Goal: Information Seeking & Learning: Learn about a topic

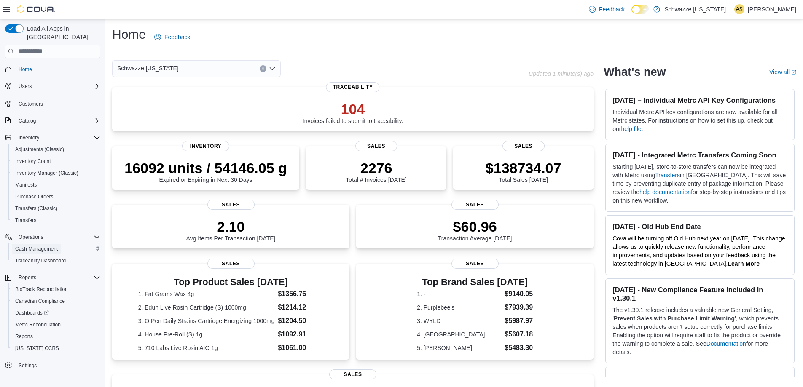
click at [49, 246] on span "Cash Management" at bounding box center [36, 249] width 43 height 7
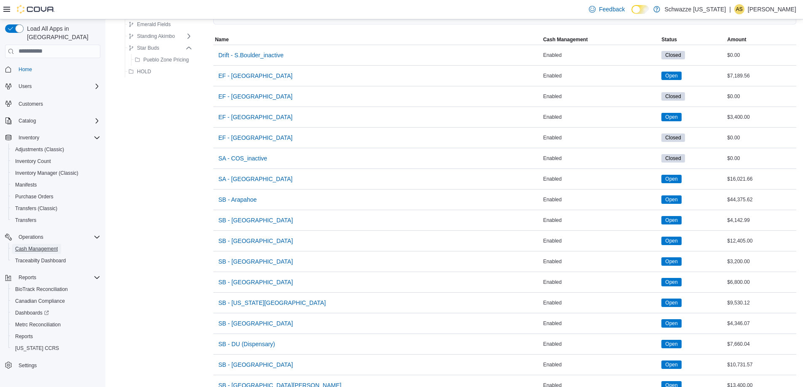
scroll to position [84, 0]
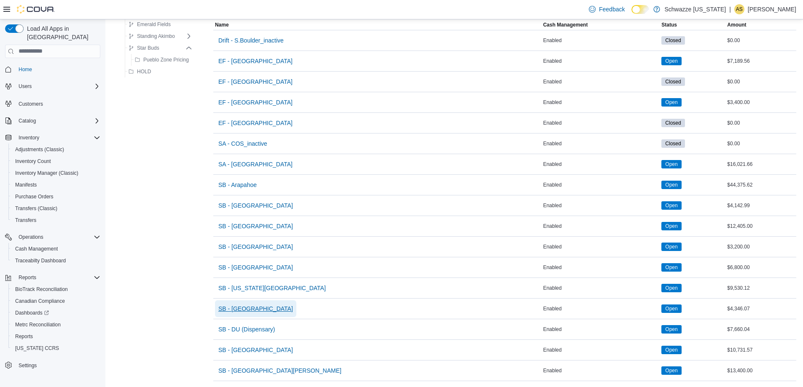
click at [257, 307] on span "SB - [GEOGRAPHIC_DATA]" at bounding box center [255, 309] width 75 height 8
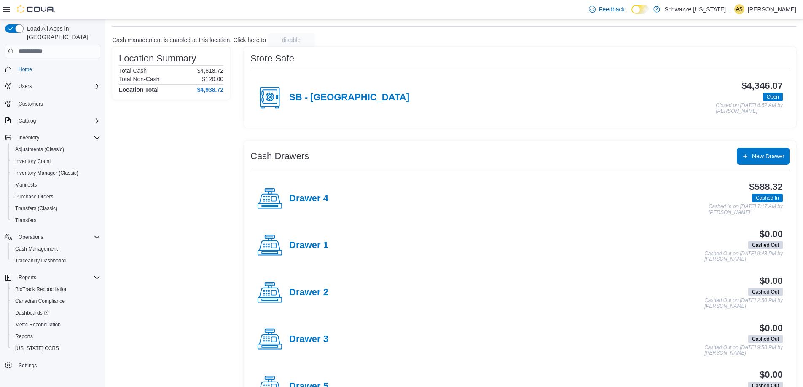
scroll to position [78, 0]
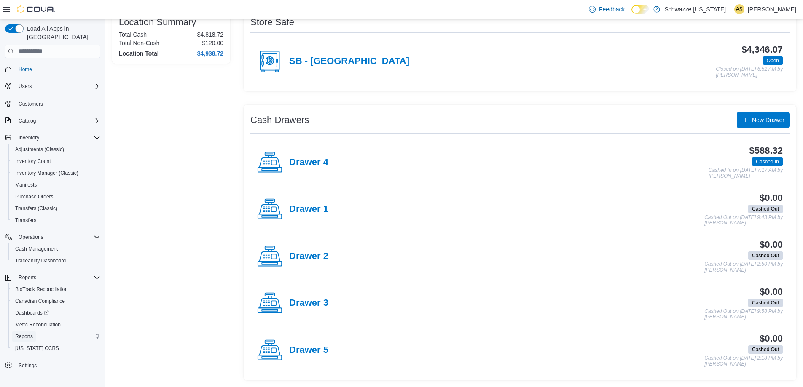
click at [29, 333] on span "Reports" at bounding box center [24, 336] width 18 height 7
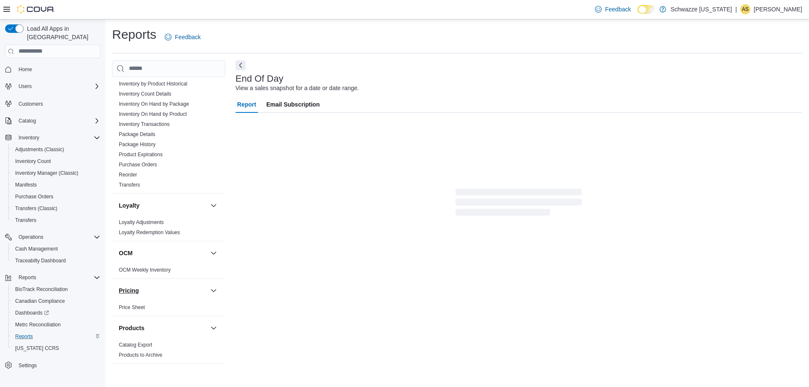
scroll to position [482, 0]
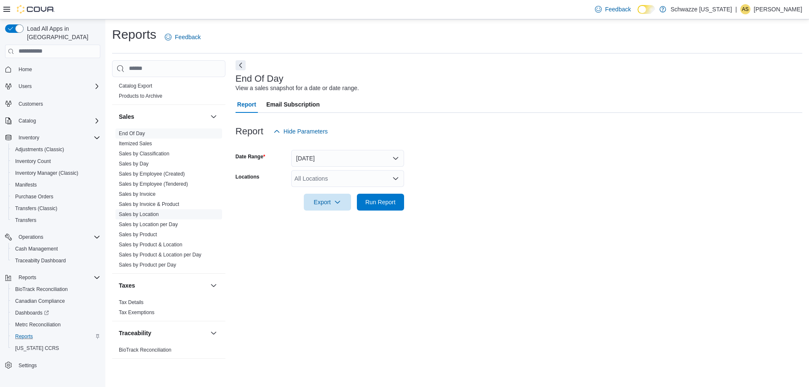
click at [148, 215] on link "Sales by Location" at bounding box center [139, 215] width 40 height 6
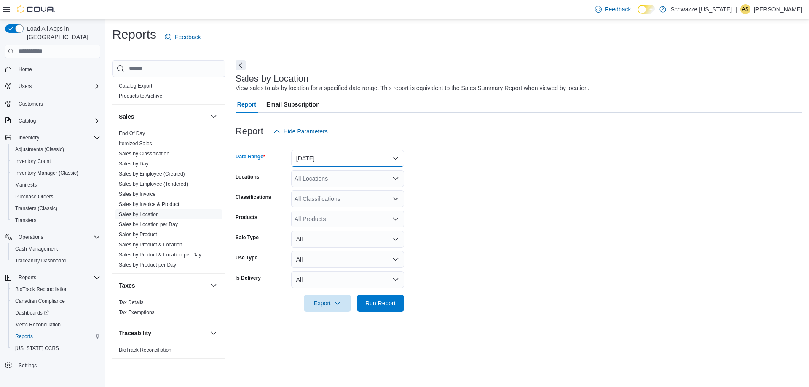
click at [315, 159] on button "[DATE]" at bounding box center [347, 158] width 113 height 17
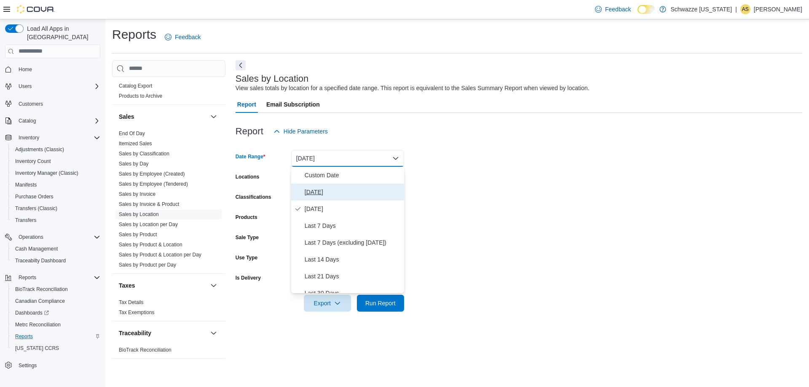
click at [312, 190] on span "[DATE]" at bounding box center [353, 192] width 96 height 10
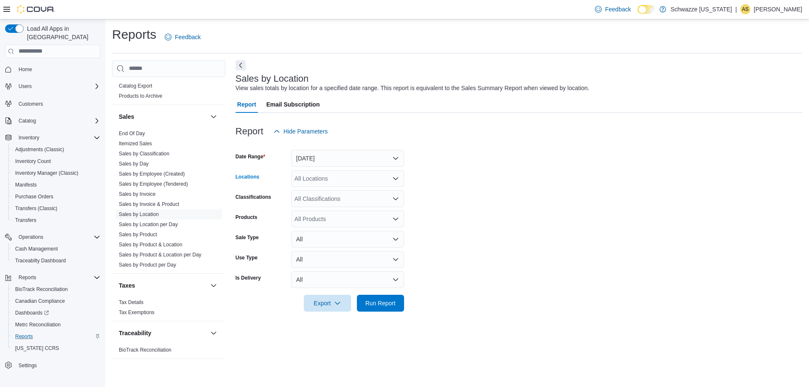
click at [314, 180] on div "All Locations" at bounding box center [347, 178] width 113 height 17
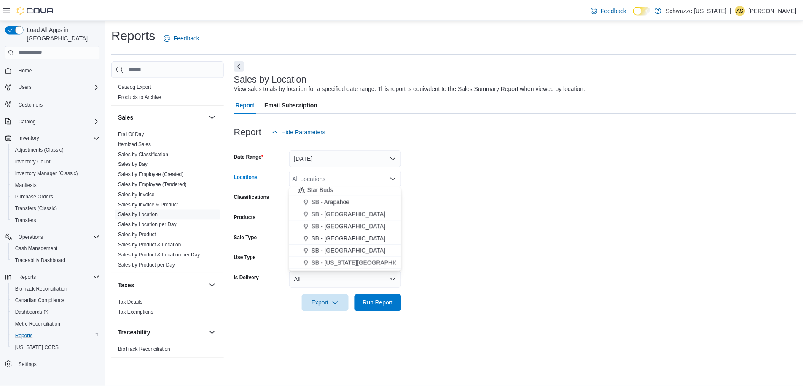
scroll to position [126, 0]
click at [356, 257] on button "SB - [GEOGRAPHIC_DATA]" at bounding box center [347, 262] width 113 height 12
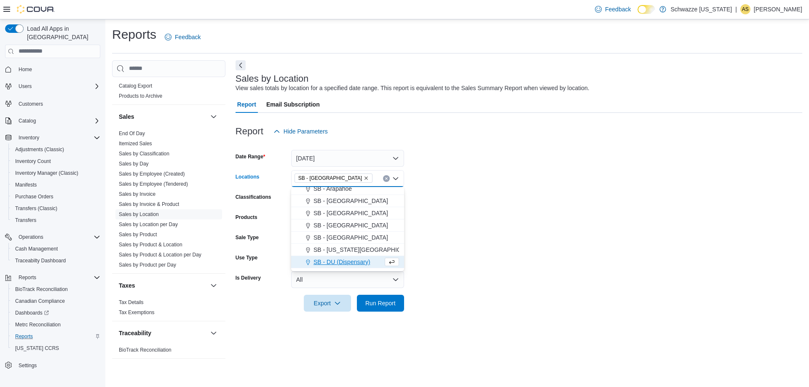
click at [413, 243] on form "Date Range [DATE] Locations SB - [GEOGRAPHIC_DATA] Combo box. Selected. SB - [G…" at bounding box center [519, 226] width 567 height 172
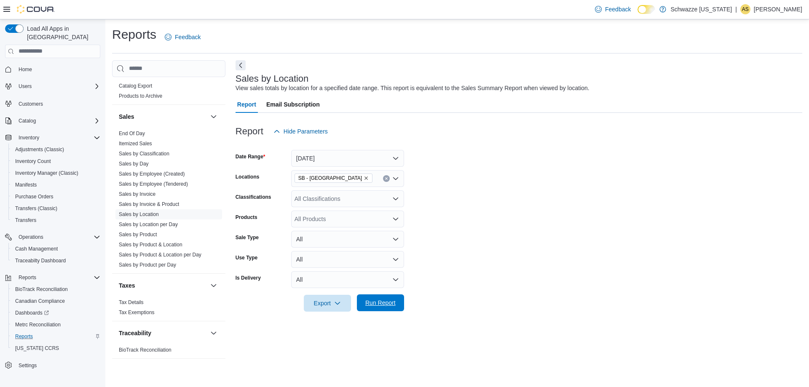
click at [391, 305] on span "Run Report" at bounding box center [381, 303] width 30 height 8
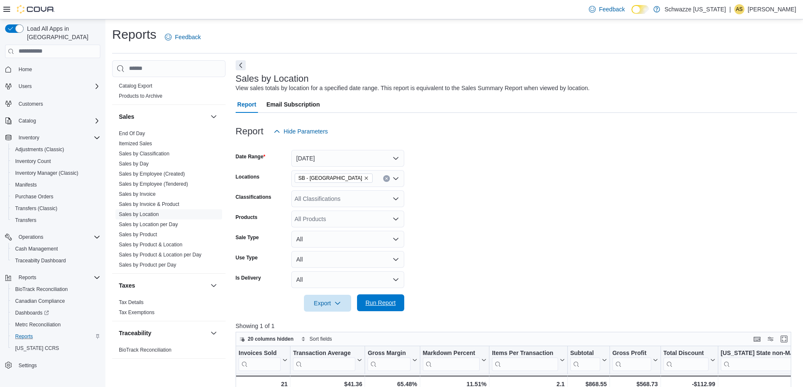
click at [395, 299] on span "Run Report" at bounding box center [381, 303] width 30 height 8
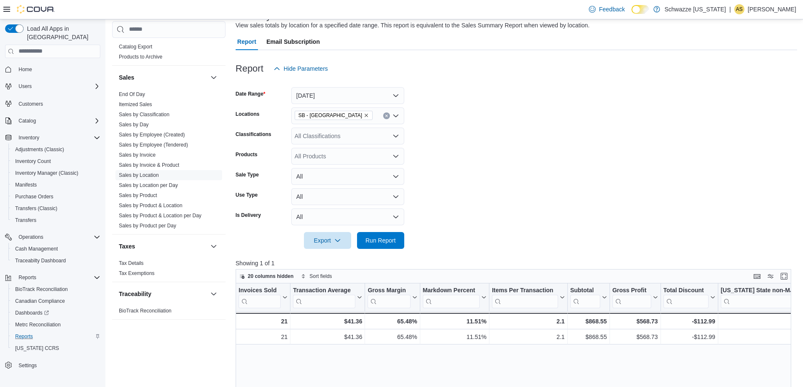
scroll to position [42, 0]
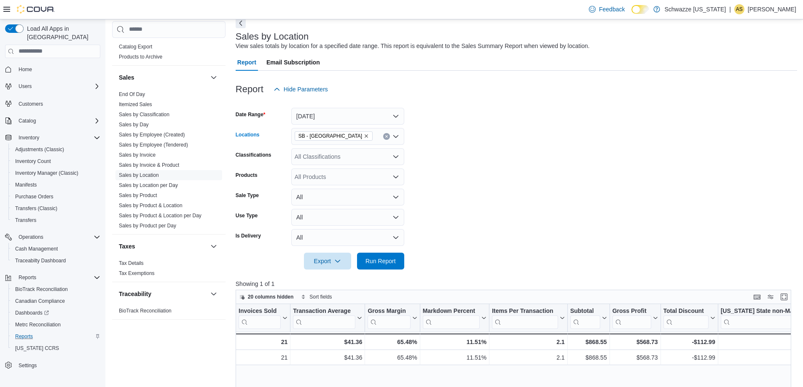
click at [351, 136] on span "SB - [GEOGRAPHIC_DATA]" at bounding box center [334, 136] width 78 height 9
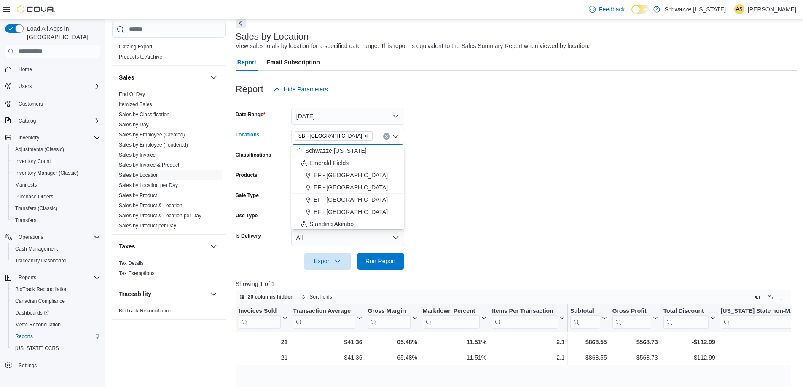
click at [364, 137] on icon "Remove SB - Commerce City from selection in this group" at bounding box center [366, 136] width 5 height 5
click at [351, 151] on span "Schwazze [US_STATE]" at bounding box center [336, 151] width 62 height 8
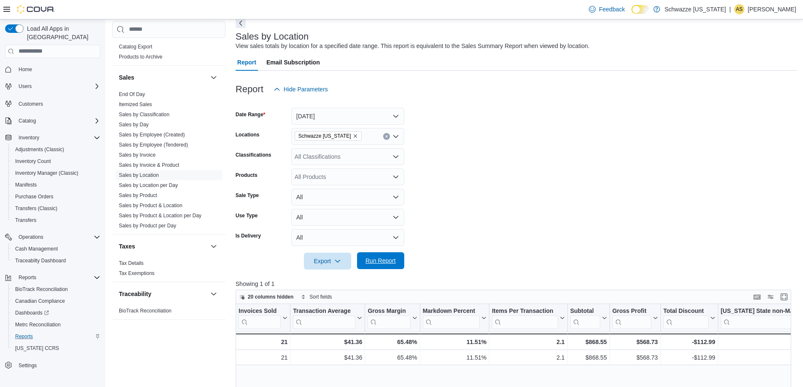
click at [377, 263] on span "Run Report" at bounding box center [381, 261] width 30 height 8
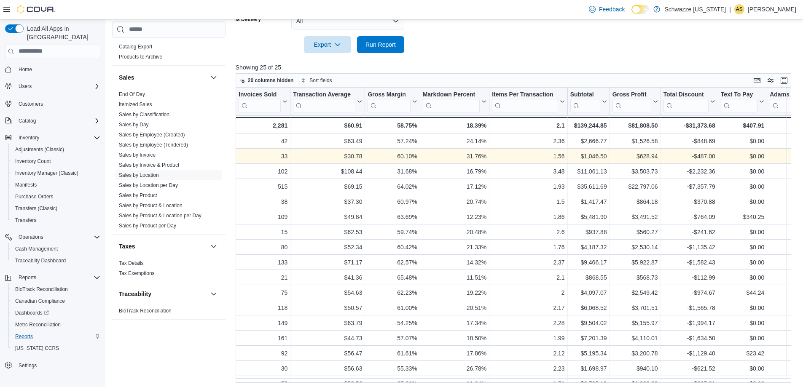
scroll to position [261, 0]
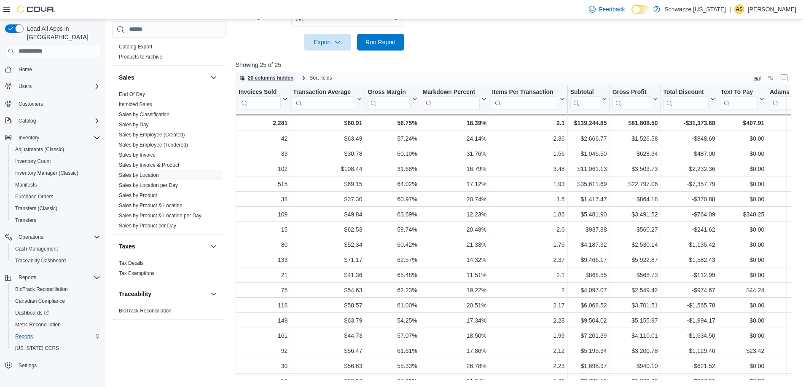
click at [277, 78] on span "20 columns hidden" at bounding box center [271, 78] width 46 height 7
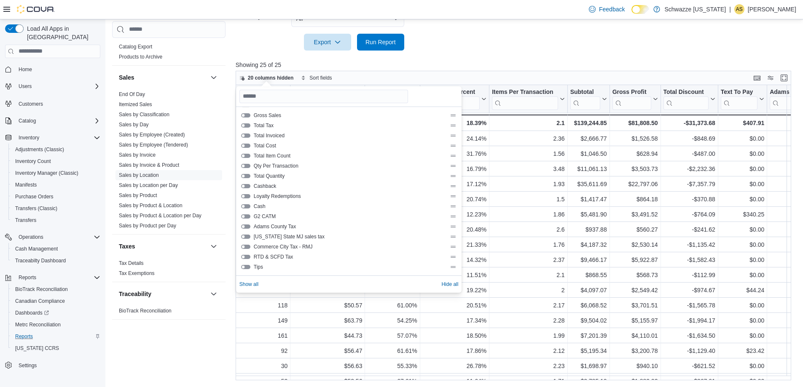
scroll to position [464, 0]
click at [264, 121] on div "Location" at bounding box center [348, 117] width 219 height 10
click at [264, 119] on span "Location" at bounding box center [350, 117] width 193 height 7
click at [247, 117] on button "Location" at bounding box center [245, 117] width 9 height 4
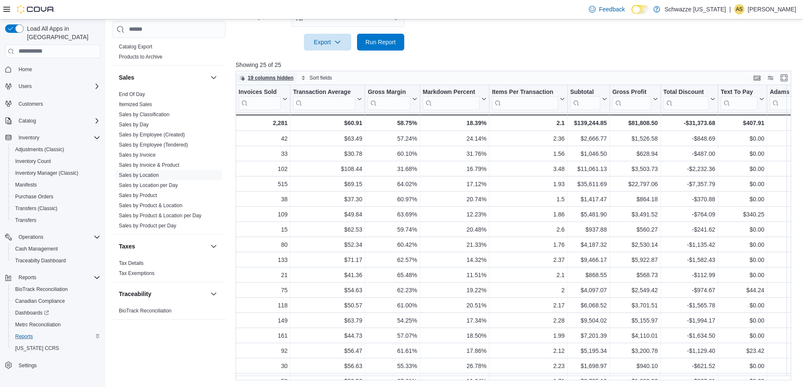
click at [264, 77] on span "19 columns hidden" at bounding box center [271, 78] width 46 height 7
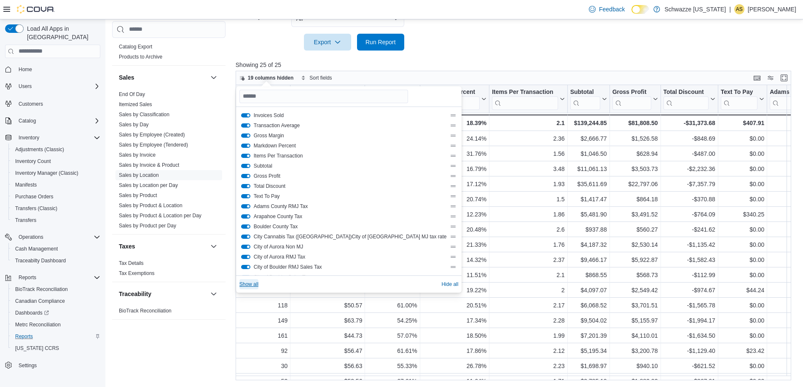
click at [252, 281] on span "Show all" at bounding box center [248, 284] width 19 height 7
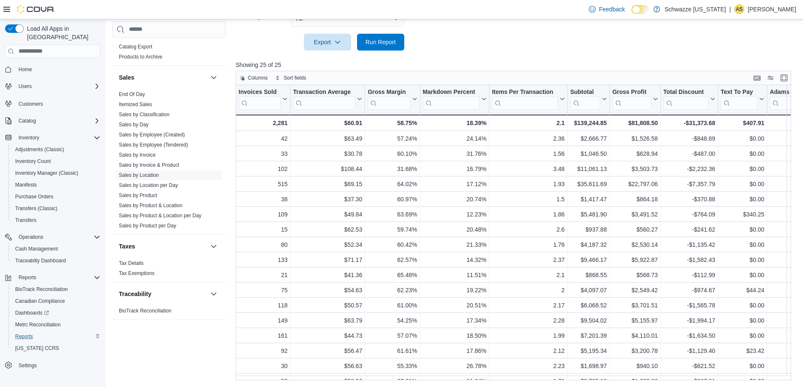
click at [378, 38] on span "Run Report" at bounding box center [380, 41] width 37 height 17
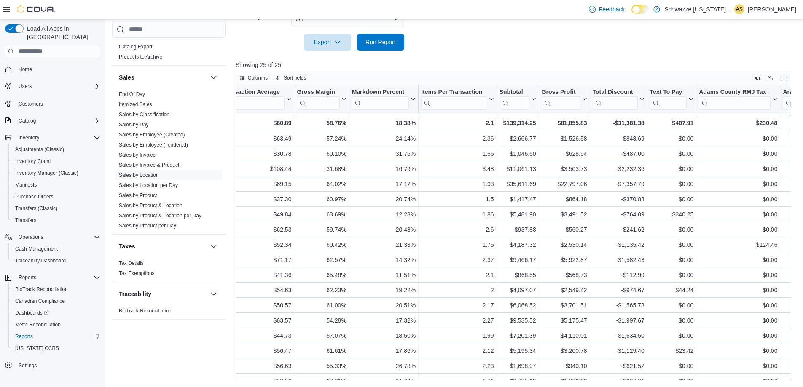
scroll to position [0, 0]
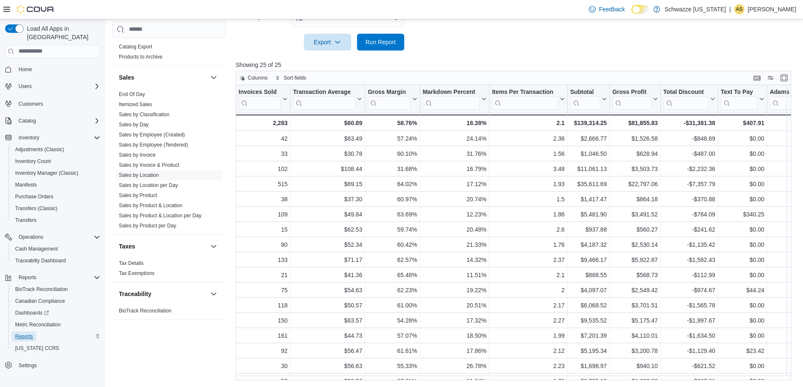
click at [22, 332] on span "Reports" at bounding box center [24, 337] width 18 height 10
click at [141, 94] on link "End Of Day" at bounding box center [132, 94] width 26 height 6
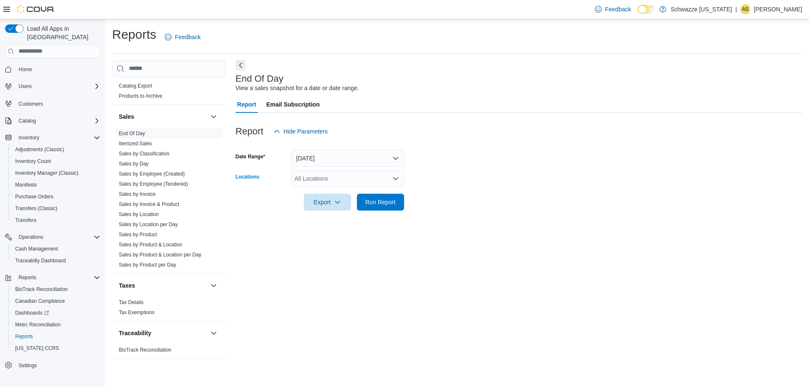
click at [311, 177] on div "All Locations" at bounding box center [347, 178] width 113 height 17
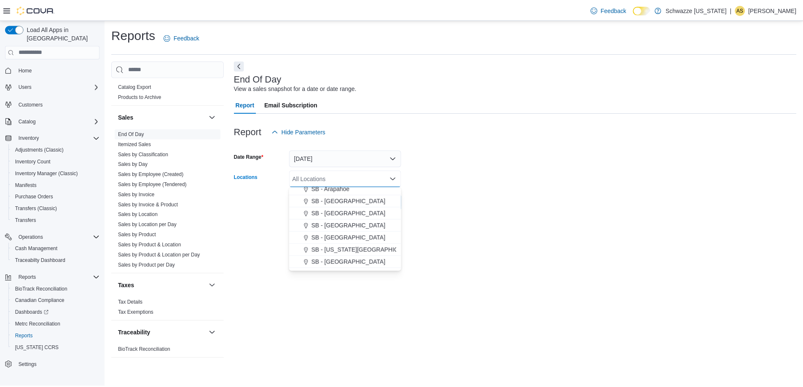
scroll to position [169, 0]
click at [360, 223] on span "SB - [GEOGRAPHIC_DATA]" at bounding box center [351, 220] width 75 height 8
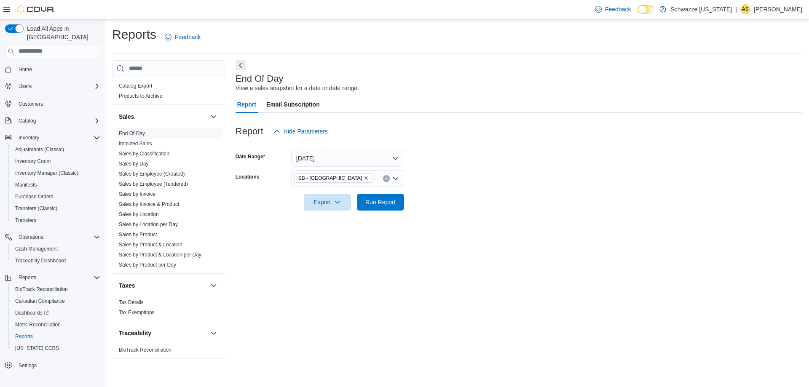
click at [430, 211] on div at bounding box center [519, 216] width 567 height 10
click at [383, 207] on span "Run Report" at bounding box center [380, 202] width 37 height 17
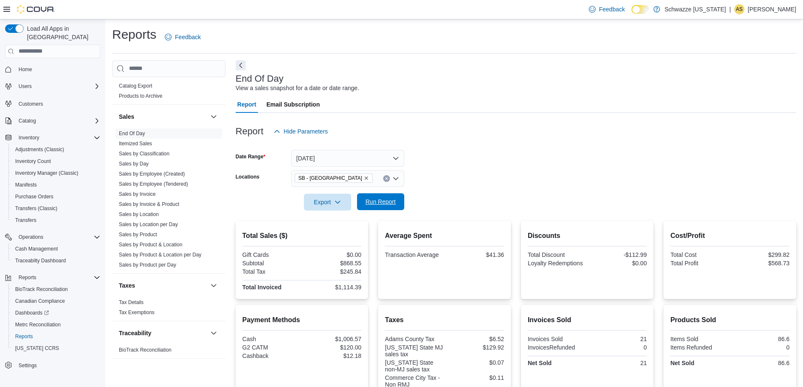
click at [376, 204] on span "Run Report" at bounding box center [381, 202] width 30 height 8
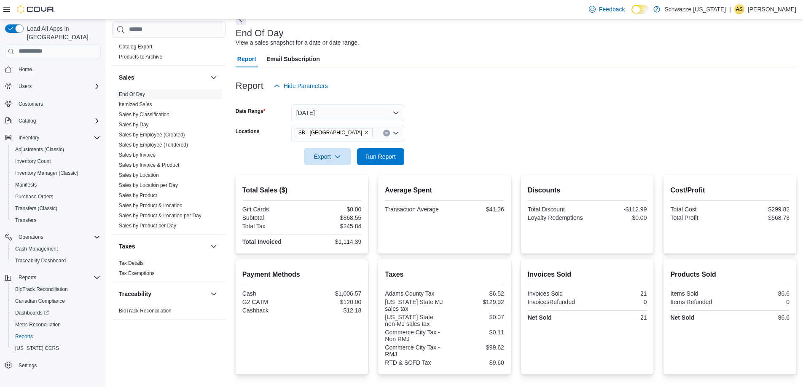
scroll to position [121, 0]
